Goal: Information Seeking & Learning: Learn about a topic

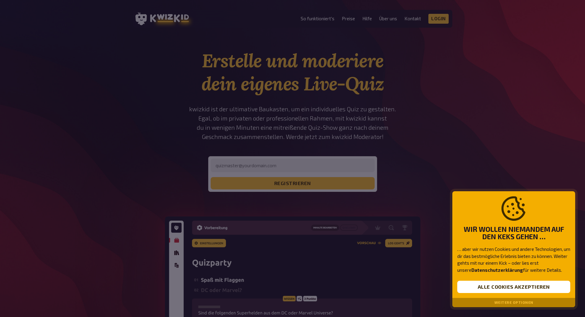
click at [441, 118] on div at bounding box center [292, 158] width 585 height 317
click at [506, 285] on button "Alle Cookies akzeptieren" at bounding box center [513, 286] width 113 height 12
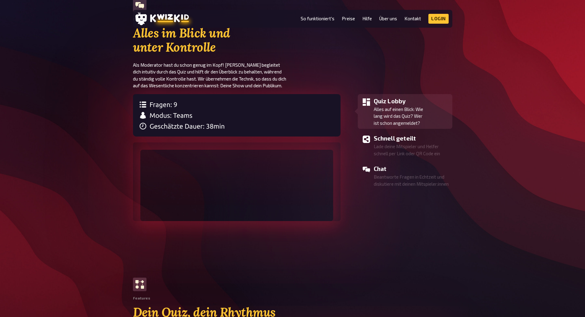
scroll to position [276, 0]
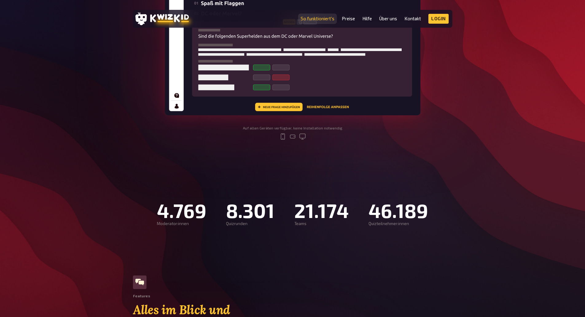
click at [318, 18] on link "So funktioniert's" at bounding box center [318, 18] width 34 height 5
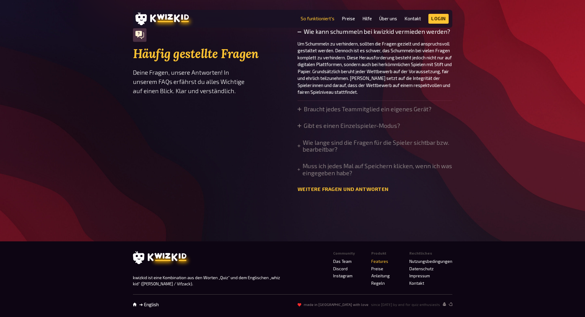
scroll to position [2058, 0]
click at [381, 112] on summary "Braucht jedes Teammitglied ein eigenes Gerät?" at bounding box center [365, 109] width 134 height 7
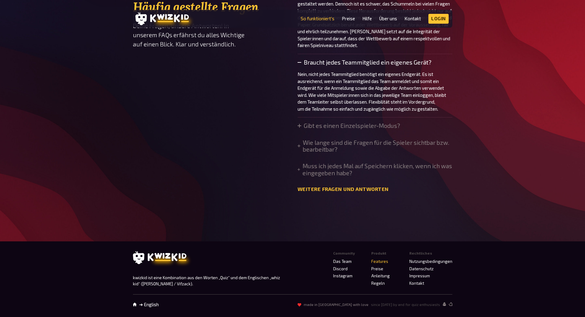
scroll to position [2120, 0]
click at [380, 129] on summary "Gibt es einen Einzelspieler-Modus?" at bounding box center [349, 125] width 103 height 7
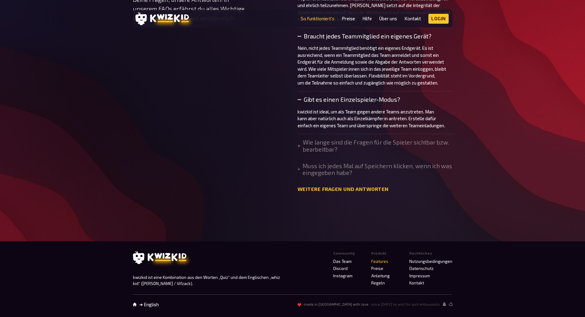
scroll to position [2193, 0]
click at [331, 146] on summary "Wie lange sind die Fragen für die Spieler sichtbar bzw. bearbeitbar?" at bounding box center [375, 146] width 155 height 14
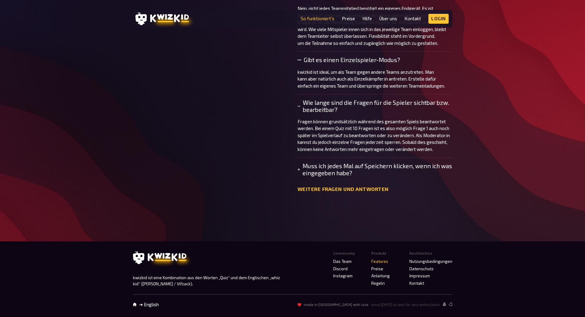
click at [335, 176] on summary "Muss ich jedes Mal auf Speichern klicken, wenn ich was eingegeben habe?" at bounding box center [375, 170] width 155 height 14
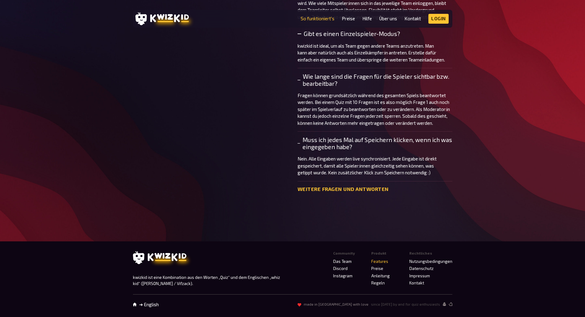
scroll to position [2265, 0]
click at [381, 270] on link "Preise" at bounding box center [377, 268] width 12 height 5
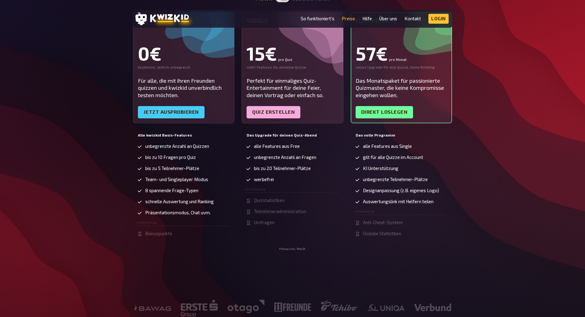
scroll to position [92, 0]
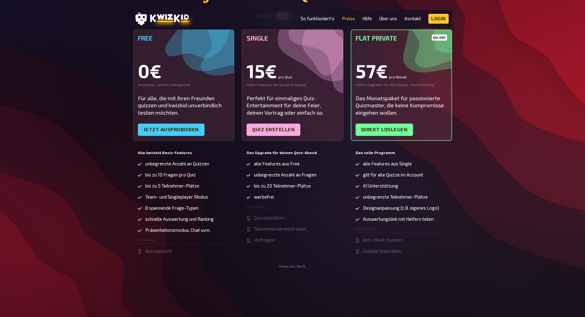
click at [384, 36] on h5 "Flat Private" at bounding box center [402, 37] width 92 height 7
click at [379, 94] on div "beliebt Flat Private 57€ pro Monat volles Upgrade für alle Quizze, keine Bindun…" at bounding box center [402, 84] width 102 height 111
click at [378, 127] on link "Direkt loslegen" at bounding box center [385, 129] width 58 height 12
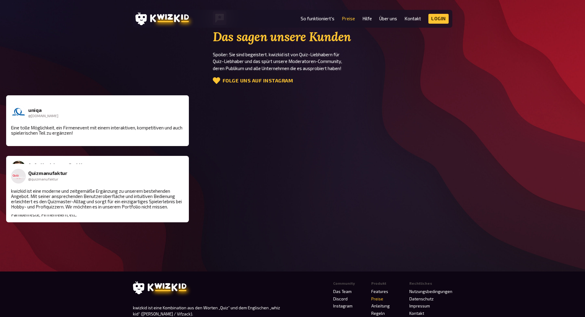
scroll to position [825, 0]
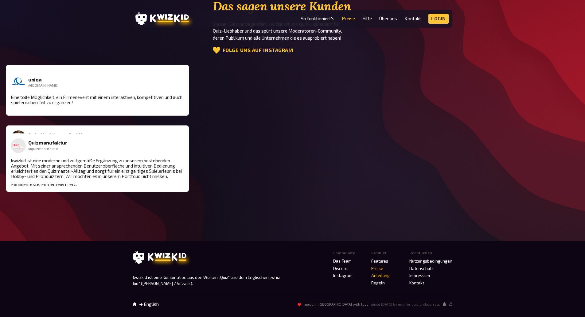
click at [382, 275] on link "Anleitung" at bounding box center [380, 275] width 18 height 5
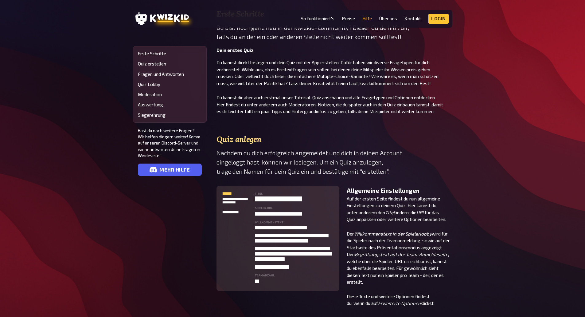
scroll to position [92, 0]
click at [153, 94] on link "Moderation" at bounding box center [170, 94] width 64 height 5
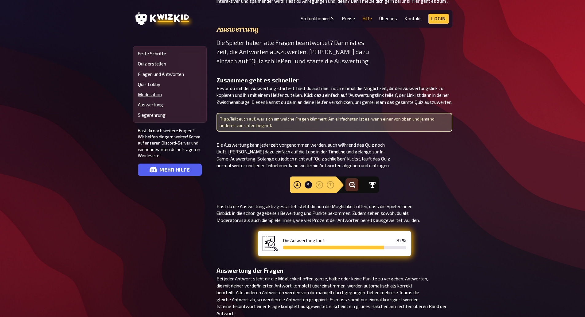
scroll to position [1439, 0]
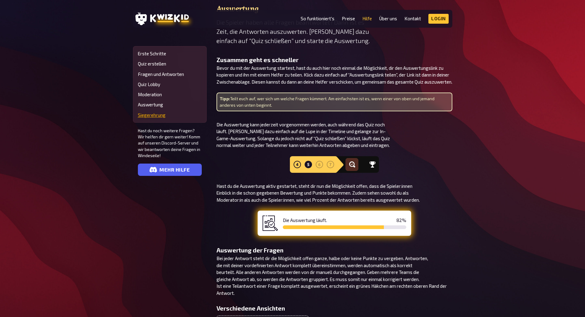
click at [152, 115] on link "Siegerehrung" at bounding box center [170, 114] width 64 height 5
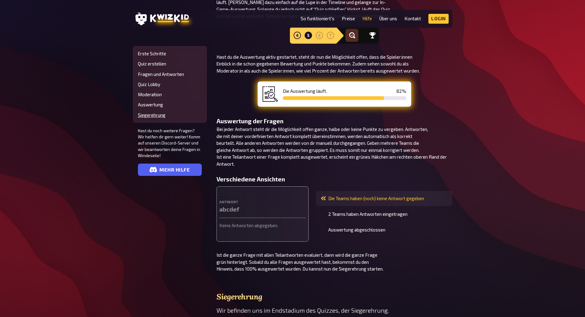
scroll to position [1416, 0]
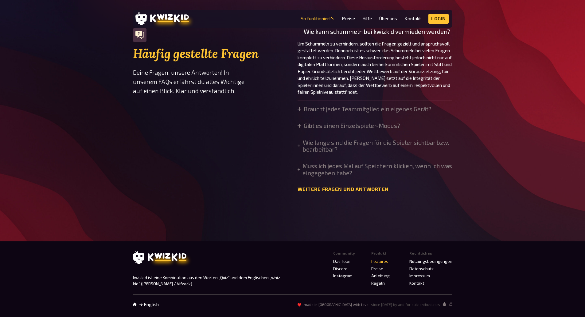
scroll to position [276, 0]
